Goal: Task Accomplishment & Management: Complete application form

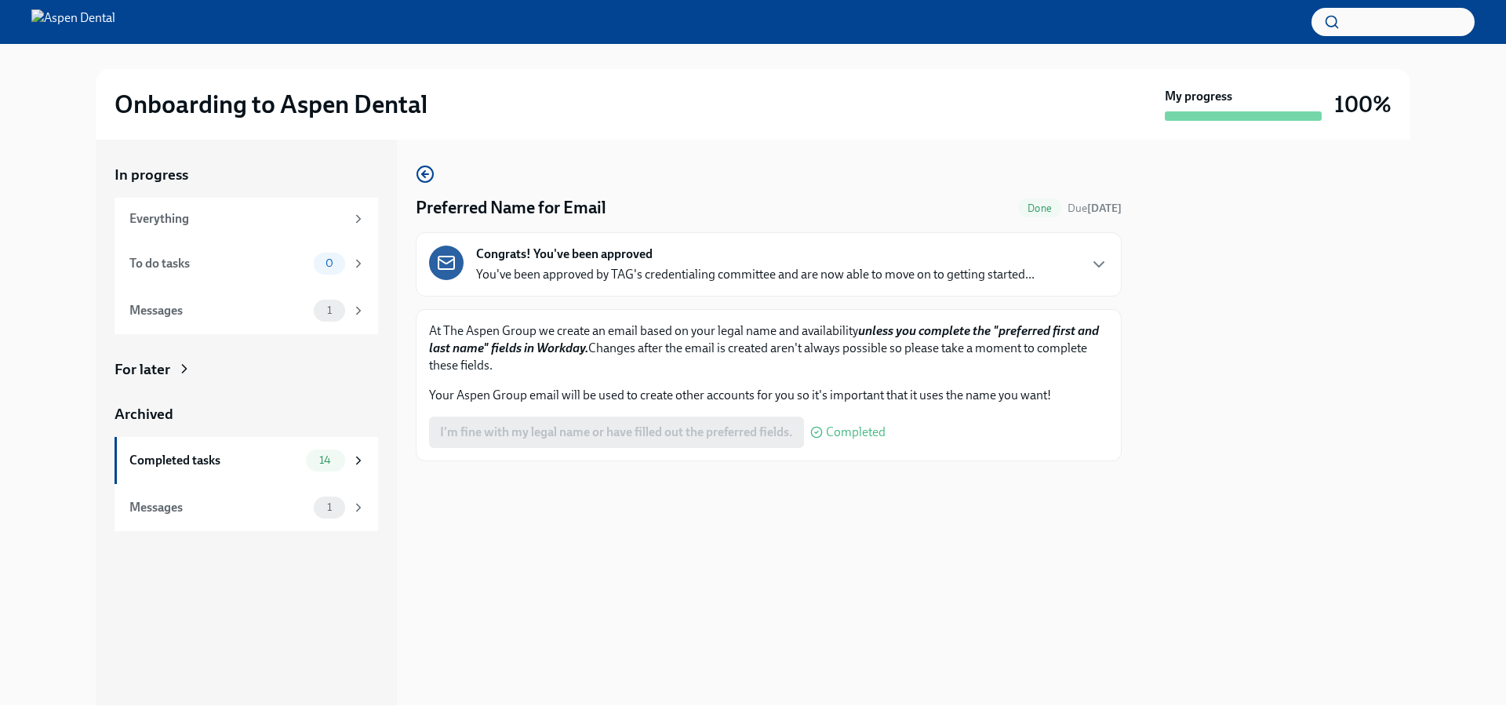
click at [674, 427] on div "I'm fine with my legal name or have filled out the preferred fields. Completed" at bounding box center [657, 432] width 457 height 31
drag, startPoint x: 831, startPoint y: 427, endPoint x: 805, endPoint y: 424, distance: 26.9
click at [829, 427] on span "Completed" at bounding box center [856, 432] width 60 height 13
click at [156, 371] on div "For later" at bounding box center [143, 369] width 56 height 20
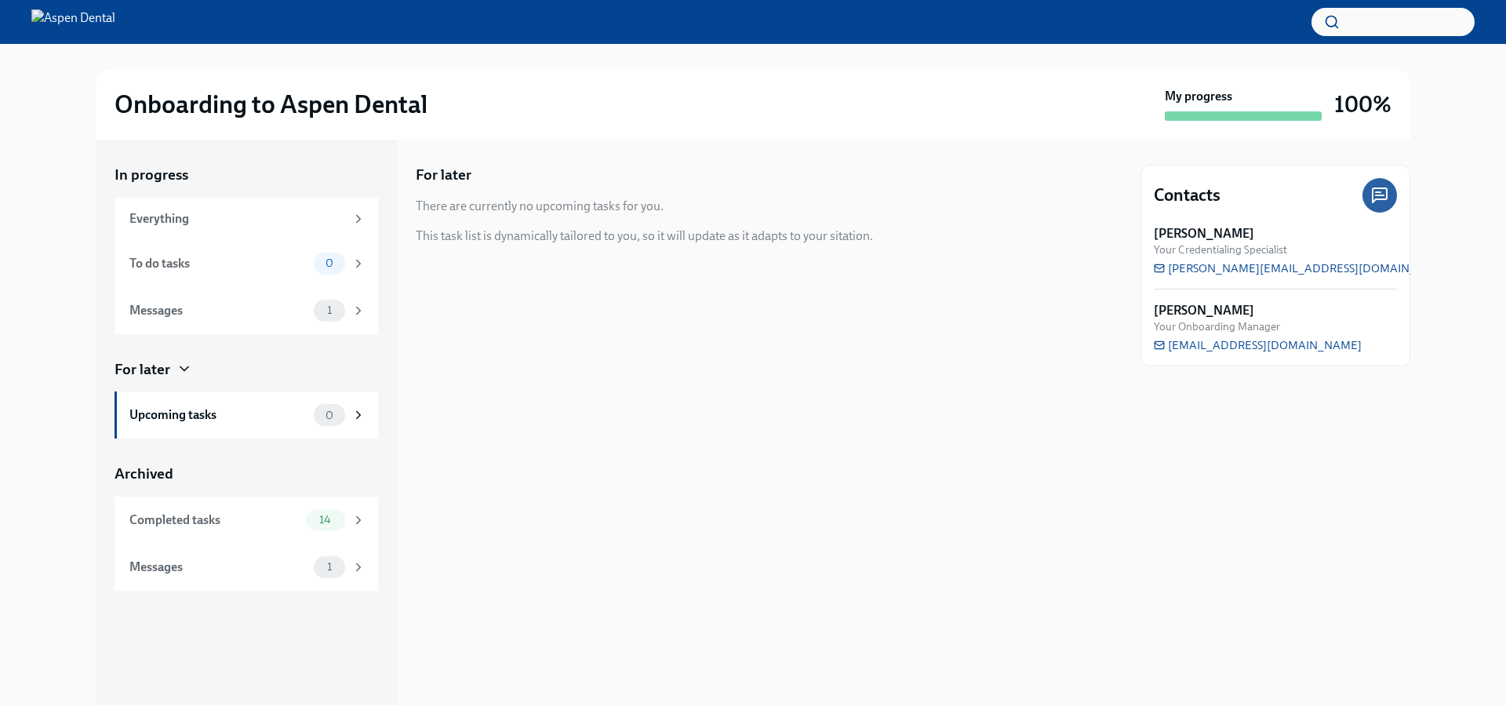
click at [156, 371] on div "For later" at bounding box center [143, 369] width 56 height 20
click at [227, 107] on h2 "Onboarding to Aspen Dental" at bounding box center [271, 104] width 313 height 31
drag, startPoint x: 380, startPoint y: 102, endPoint x: 548, endPoint y: 98, distance: 167.9
click at [382, 102] on h2 "Onboarding to Aspen Dental" at bounding box center [271, 104] width 313 height 31
drag, startPoint x: 548, startPoint y: 98, endPoint x: 791, endPoint y: 100, distance: 243.2
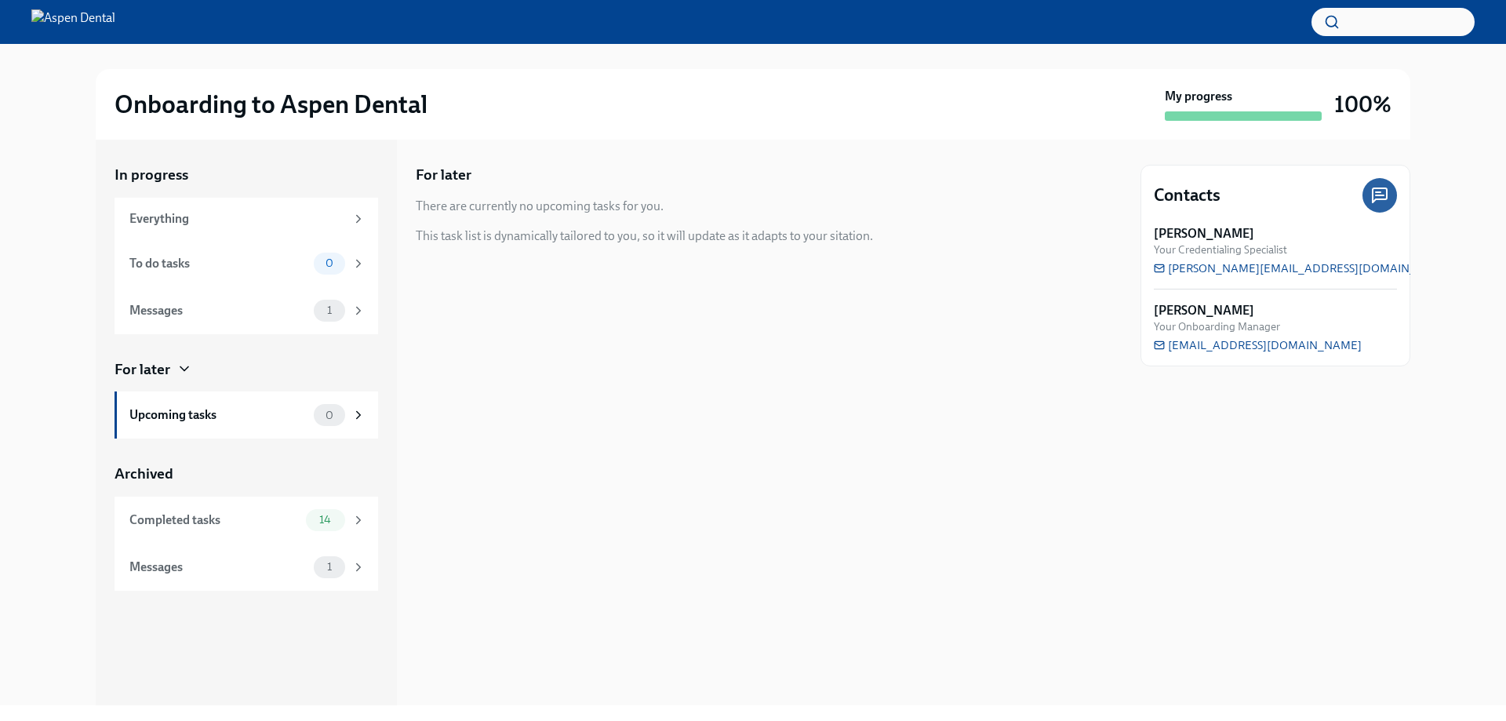
click at [588, 98] on div "Onboarding to Aspen Dental" at bounding box center [637, 104] width 1044 height 31
drag, startPoint x: 584, startPoint y: 138, endPoint x: 400, endPoint y: 118, distance: 185.4
click at [528, 133] on div "Onboarding to Aspen Dental My progress 100%" at bounding box center [753, 104] width 1315 height 71
click at [115, 14] on img at bounding box center [73, 21] width 84 height 25
click at [115, 28] on img at bounding box center [73, 21] width 84 height 25
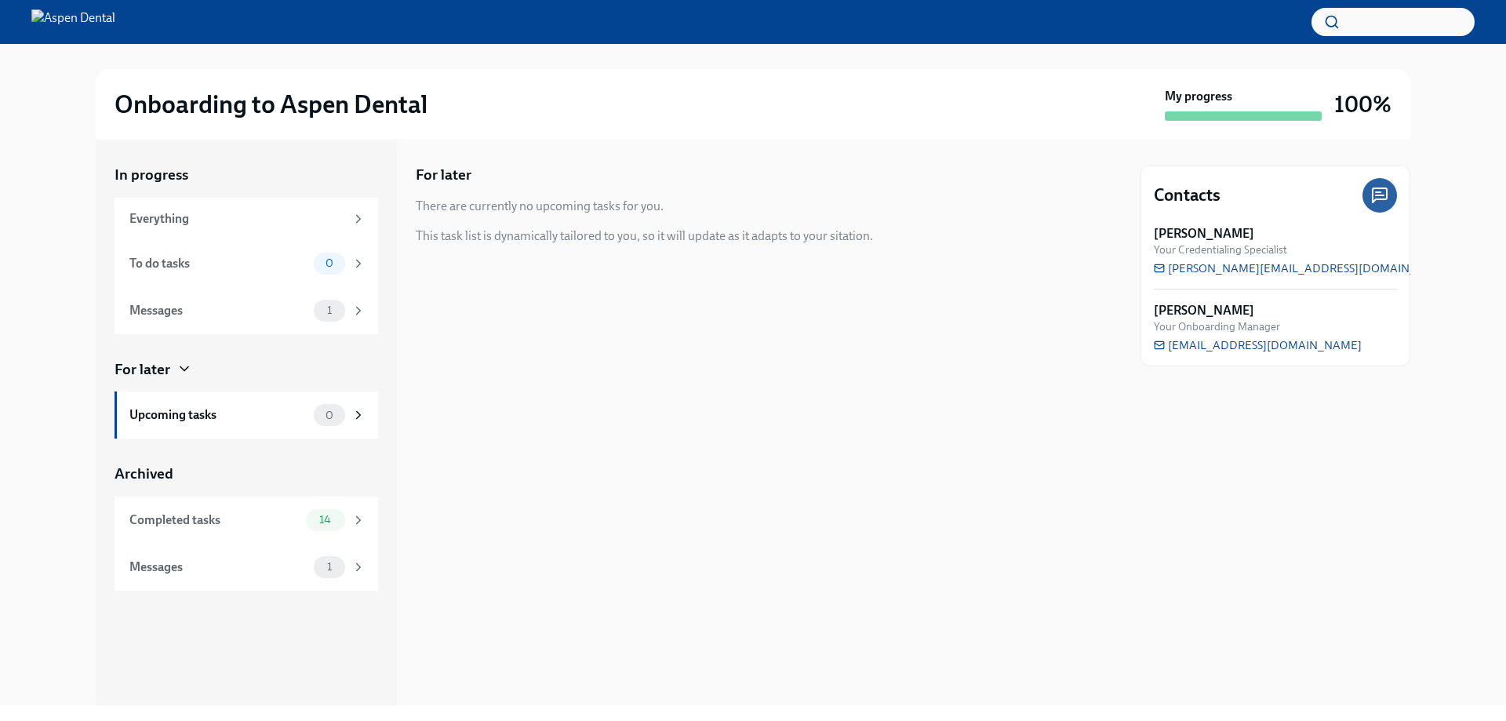
drag, startPoint x: 124, startPoint y: 28, endPoint x: 297, endPoint y: 65, distance: 176.5
click at [115, 28] on img at bounding box center [73, 21] width 84 height 25
drag, startPoint x: 631, startPoint y: 111, endPoint x: 723, endPoint y: 106, distance: 91.9
click at [643, 111] on div "Onboarding to Aspen Dental" at bounding box center [637, 104] width 1044 height 31
drag, startPoint x: 673, startPoint y: 108, endPoint x: 644, endPoint y: 100, distance: 30.3
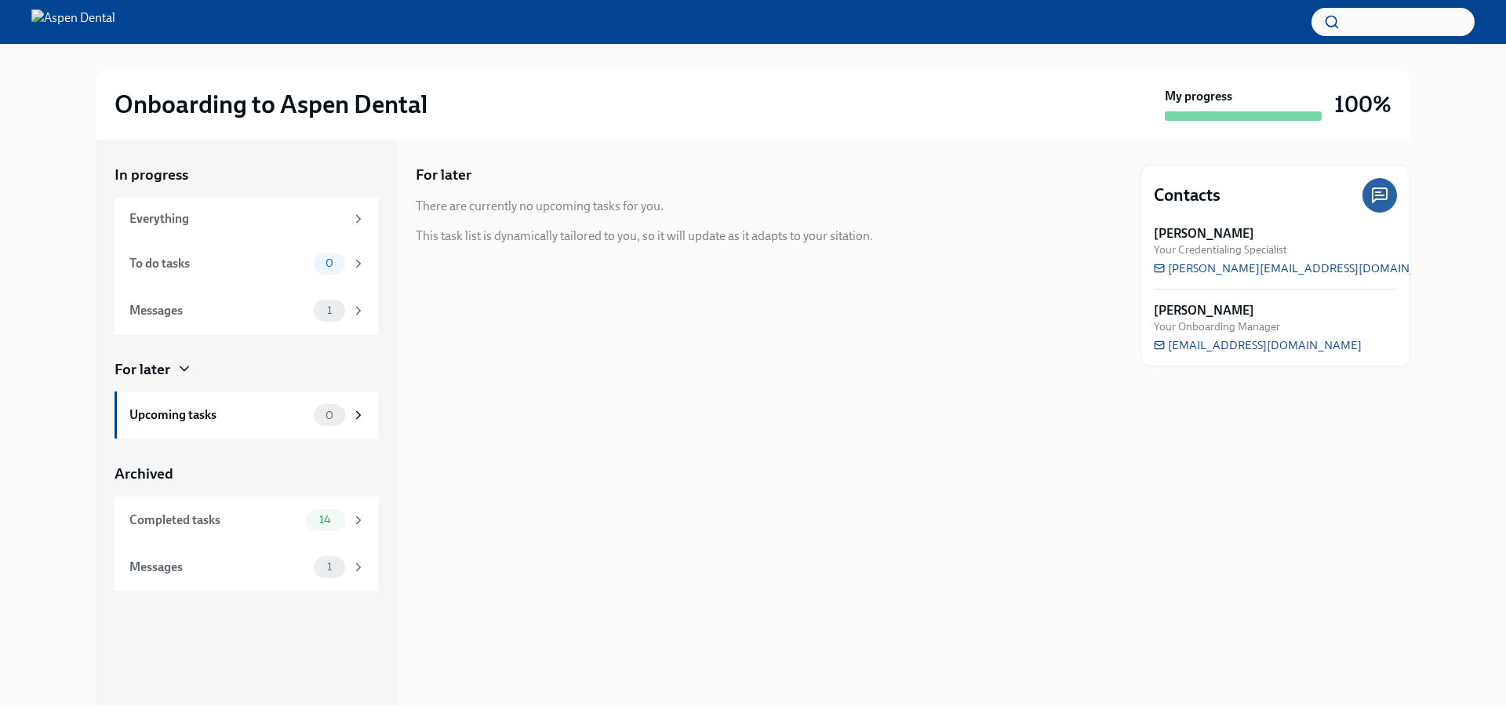
click at [674, 108] on div "Onboarding to Aspen Dental" at bounding box center [637, 104] width 1044 height 31
